Goal: Task Accomplishment & Management: Use online tool/utility

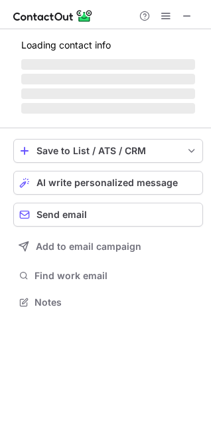
scroll to position [289, 211]
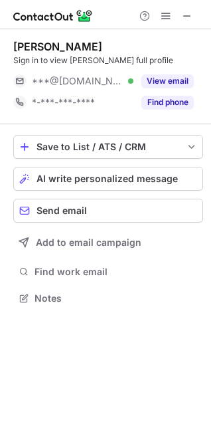
click at [183, 25] on div at bounding box center [105, 14] width 211 height 29
click at [187, 19] on span at bounding box center [187, 16] width 11 height 11
